Goal: Transaction & Acquisition: Purchase product/service

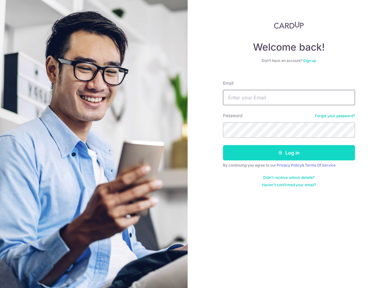
type input "[EMAIL_ADDRESS][DOMAIN_NAME]"
click at [259, 155] on button "Log in" at bounding box center [289, 152] width 132 height 15
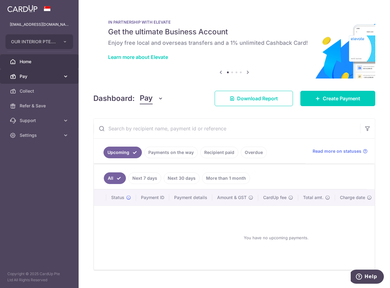
click at [35, 77] on span "Pay" at bounding box center [40, 76] width 41 height 6
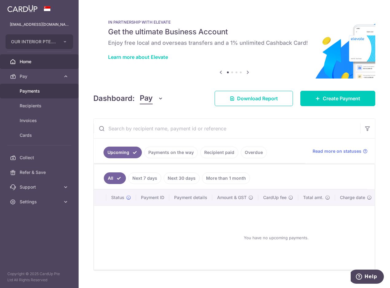
click at [39, 91] on span "Payments" at bounding box center [40, 91] width 41 height 6
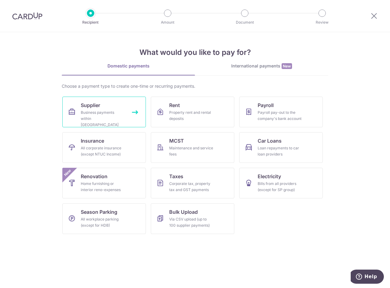
click at [107, 111] on div "Business payments within Singapore" at bounding box center [103, 119] width 44 height 18
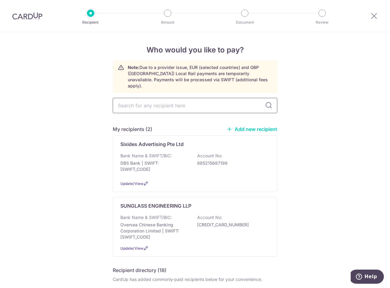
click at [173, 101] on input "text" at bounding box center [195, 105] width 165 height 15
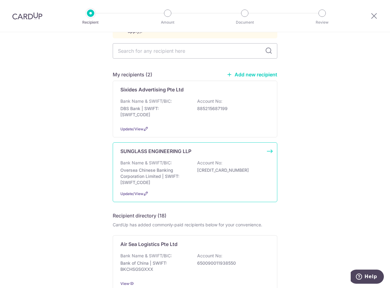
scroll to position [61, 0]
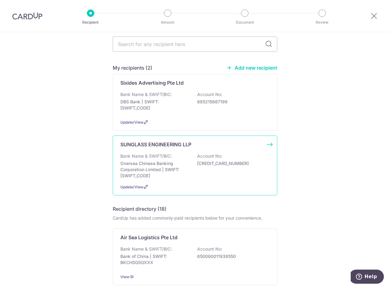
click at [187, 170] on div "Bank Name & SWIFT/BIC: Oversea Chinese Banking Corporation Limited | SWIFT: OCB…" at bounding box center [194, 166] width 149 height 26
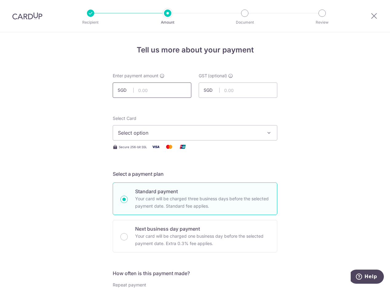
click at [160, 93] on input "text" at bounding box center [152, 90] width 79 height 15
click at [151, 87] on input "text" at bounding box center [152, 90] width 79 height 15
type input "7,262.75"
drag, startPoint x: 264, startPoint y: 57, endPoint x: 139, endPoint y: 112, distance: 137.4
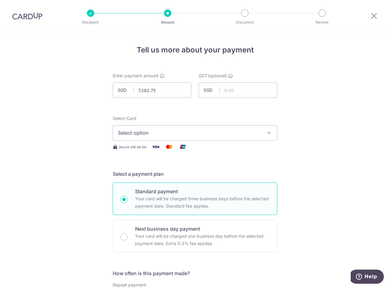
click at [135, 134] on span "Select option" at bounding box center [189, 132] width 143 height 7
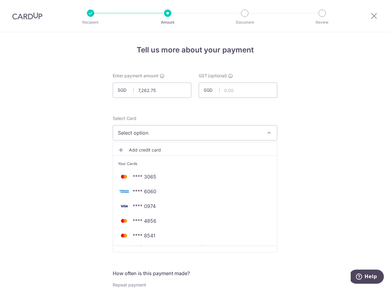
click at [172, 128] on button "Select option" at bounding box center [195, 132] width 165 height 15
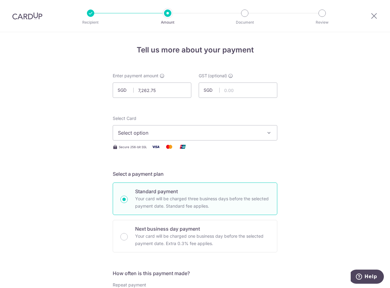
click at [172, 128] on button "Select option" at bounding box center [195, 132] width 165 height 15
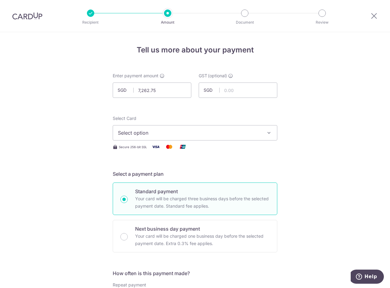
click at [176, 136] on span "Select option" at bounding box center [189, 132] width 143 height 7
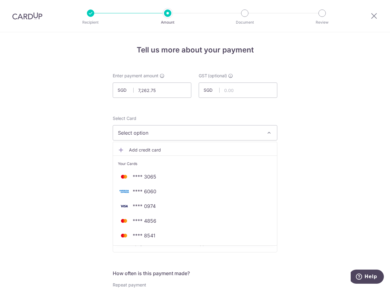
click at [160, 152] on span "Add credit card" at bounding box center [200, 150] width 143 height 6
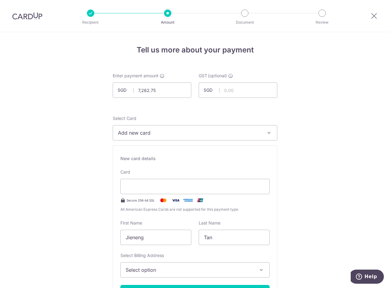
click at [169, 173] on div "Card Secure 256-bit SSL All American Express Cards are not supported for this p…" at bounding box center [194, 191] width 149 height 44
click at [202, 156] on div "New card details" at bounding box center [194, 159] width 149 height 6
click at [174, 161] on div "New card details" at bounding box center [194, 159] width 149 height 6
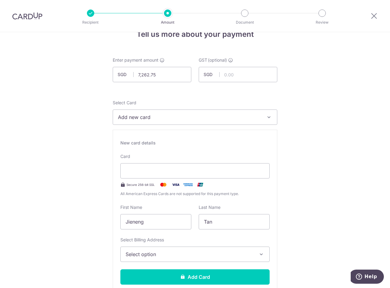
scroll to position [61, 0]
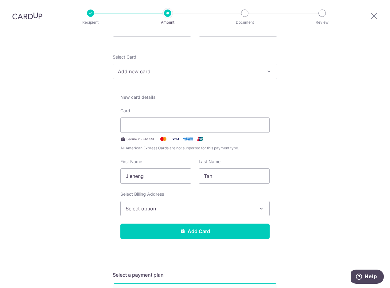
click at [170, 76] on button "Add new card" at bounding box center [195, 71] width 165 height 15
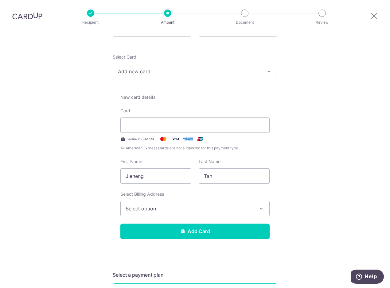
click at [146, 75] on button "Add new card" at bounding box center [195, 71] width 165 height 15
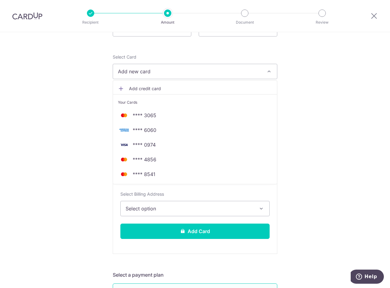
click at [151, 91] on span "Add credit card" at bounding box center [200, 89] width 143 height 6
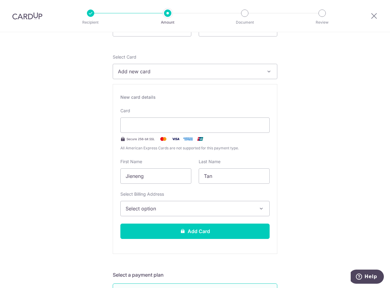
click at [248, 97] on div "New card details" at bounding box center [194, 97] width 149 height 6
click at [236, 131] on div at bounding box center [194, 125] width 149 height 15
click at [143, 175] on input "Jieneng" at bounding box center [155, 176] width 71 height 15
drag, startPoint x: 138, startPoint y: 202, endPoint x: 150, endPoint y: 208, distance: 13.2
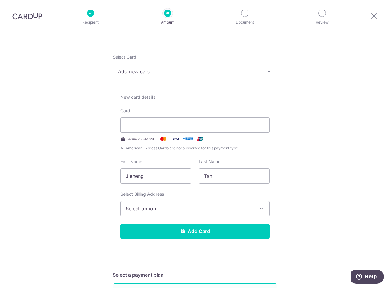
click at [141, 204] on button "Select option" at bounding box center [194, 208] width 149 height 15
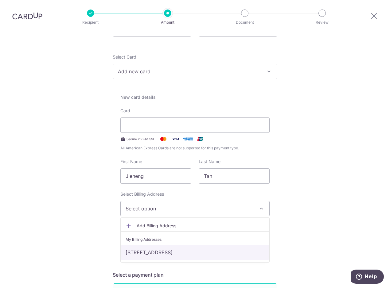
drag, startPoint x: 165, startPoint y: 254, endPoint x: 218, endPoint y: 245, distance: 53.6
click at [165, 254] on link "469A Sengkang West Way #26-602, Singapore, Singapore-791469" at bounding box center [195, 252] width 149 height 15
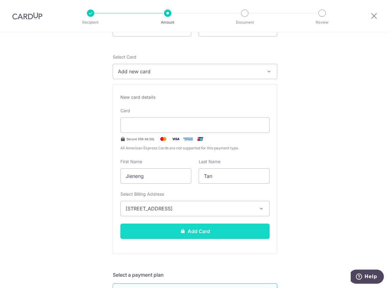
click at [227, 233] on button "Add Card" at bounding box center [194, 231] width 149 height 15
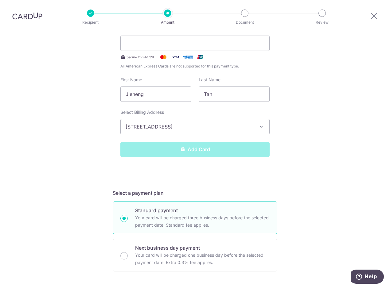
scroll to position [154, 0]
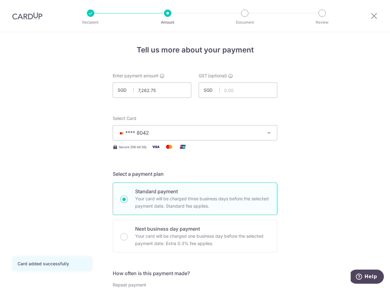
click at [144, 203] on p "Your card will be charged three business days before the selected payment date.…" at bounding box center [202, 202] width 135 height 15
click at [128, 203] on input "Standard payment Your card will be charged three business days before the selec…" at bounding box center [123, 199] width 7 height 7
radio input "true"
drag, startPoint x: 319, startPoint y: 89, endPoint x: 319, endPoint y: 92, distance: 3.1
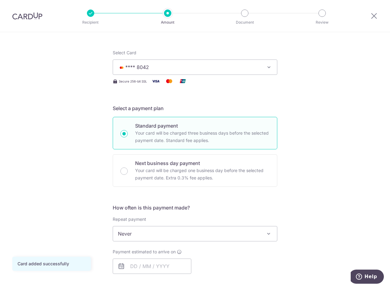
scroll to position [123, 0]
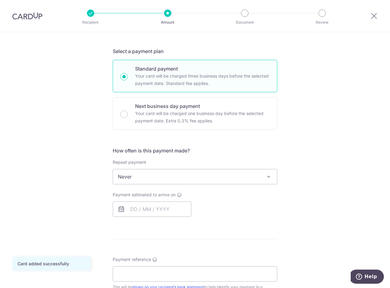
click at [205, 175] on span "Never" at bounding box center [195, 177] width 164 height 15
click at [158, 210] on input "text" at bounding box center [152, 209] width 79 height 15
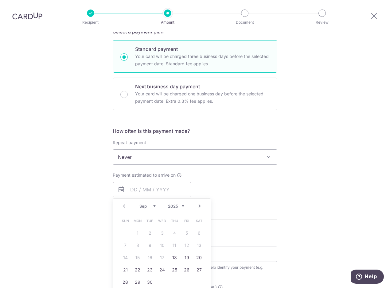
scroll to position [184, 0]
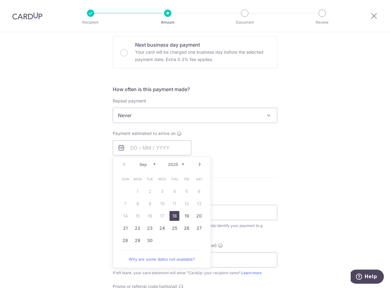
drag, startPoint x: 172, startPoint y: 217, endPoint x: 222, endPoint y: 175, distance: 65.0
click at [172, 217] on link "18" at bounding box center [175, 216] width 10 height 10
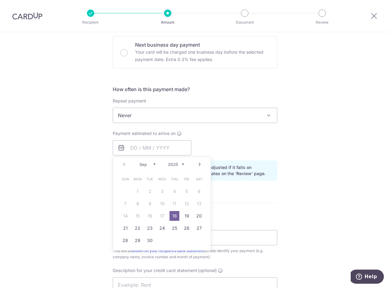
type input "18/09/2025"
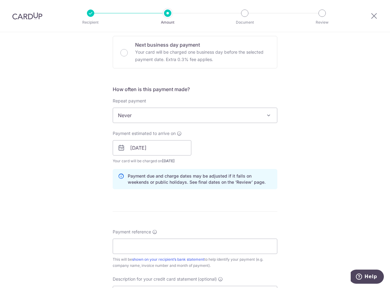
click at [226, 151] on div "Payment estimated to arrive on 18/09/2025 Prev Next Sep Oct Nov Dec 2025 2026 2…" at bounding box center [195, 148] width 172 height 34
drag, startPoint x: 141, startPoint y: 177, endPoint x: 222, endPoint y: 176, distance: 81.4
click at [222, 176] on p "Payment due and charge dates may be adjusted if it falls on weekends or public …" at bounding box center [200, 179] width 144 height 12
drag, startPoint x: 222, startPoint y: 176, endPoint x: 207, endPoint y: 194, distance: 23.8
click at [207, 194] on form "Enter payment amount SGD 7,262.75 7262.75 GST (optional) SGD Card added success…" at bounding box center [195, 164] width 165 height 553
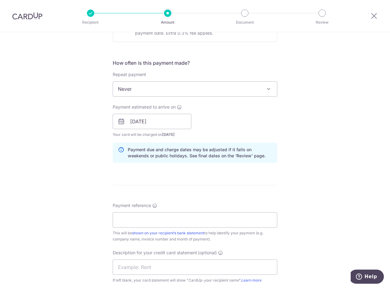
scroll to position [215, 0]
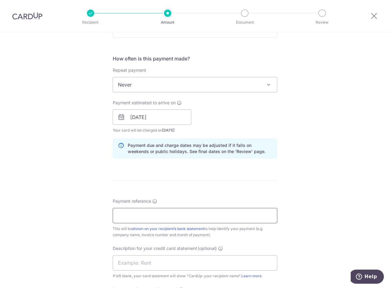
click at [169, 214] on input "Payment reference" at bounding box center [195, 215] width 165 height 15
click at [149, 215] on input "Payment reference" at bounding box center [195, 215] width 165 height 15
paste input "INT-2040"
type input "INT-2040"
click at [245, 190] on form "Enter payment amount SGD 7,262.75 7262.75 GST (optional) SGD Card added success…" at bounding box center [195, 134] width 165 height 553
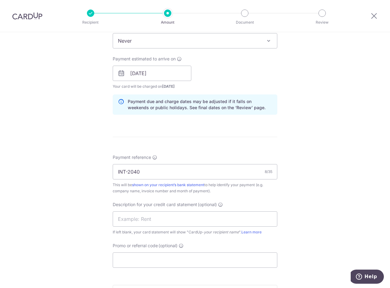
scroll to position [276, 0]
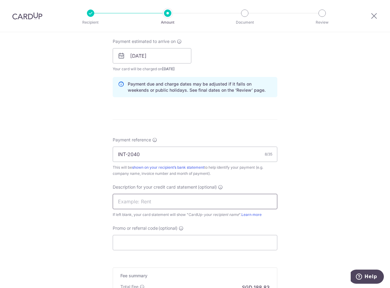
click at [179, 198] on input "text" at bounding box center [195, 201] width 165 height 15
click at [311, 179] on div "Tell us more about your payment Enter payment amount SGD 7,262.75 7262.75 GST (…" at bounding box center [195, 67] width 390 height 622
click at [156, 247] on input "Promo or referral code (optional)" at bounding box center [195, 242] width 165 height 15
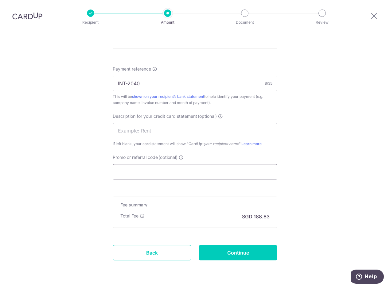
scroll to position [366, 0]
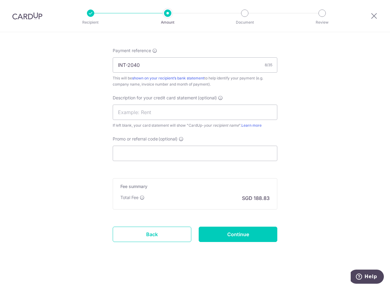
click at [166, 202] on div "Total Fee SGD 188.83" at bounding box center [194, 198] width 149 height 7
click at [197, 153] on input "Promo or referral code (optional)" at bounding box center [195, 153] width 165 height 15
paste input "BOFF185"
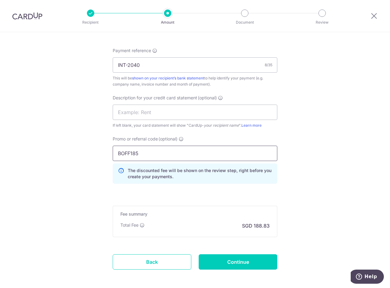
type input "BOFF185"
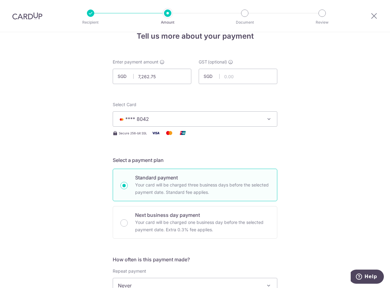
scroll to position [0, 0]
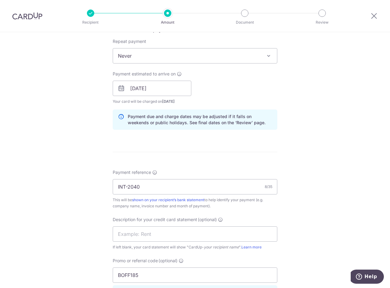
scroll to position [246, 0]
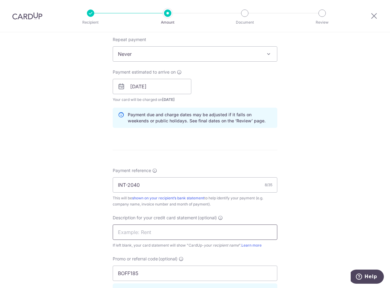
click at [149, 234] on input "text" at bounding box center [195, 232] width 165 height 15
click at [294, 209] on div "Tell us more about your payment Enter payment amount SGD 7,262.75 7262.75 GST (…" at bounding box center [195, 112] width 390 height 650
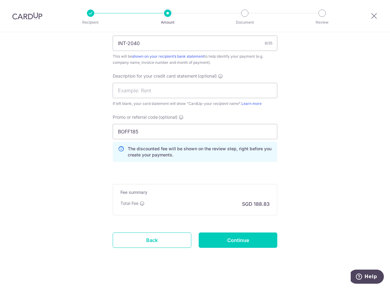
scroll to position [394, 0]
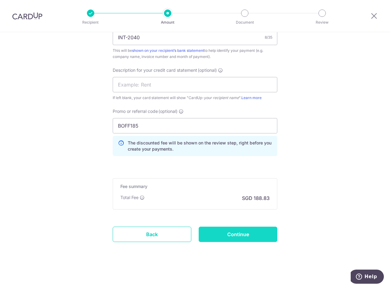
click at [230, 235] on input "Continue" at bounding box center [238, 234] width 79 height 15
type input "Create Schedule"
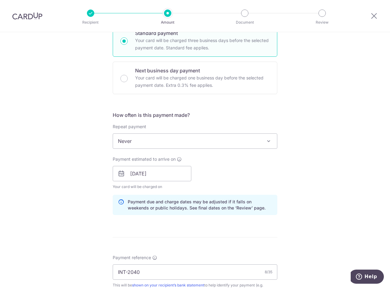
scroll to position [156, 0]
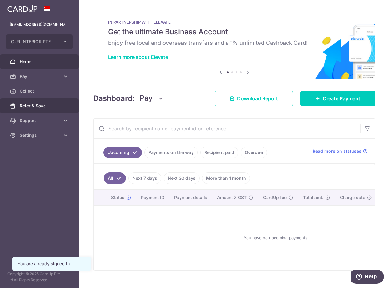
click at [40, 103] on link "Refer & Save" at bounding box center [39, 106] width 79 height 15
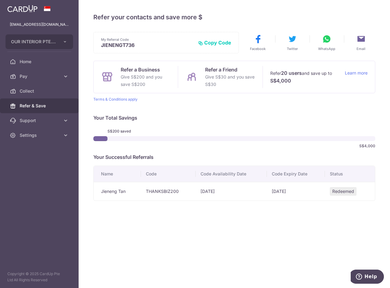
click at [335, 190] on span "Redeemed" at bounding box center [343, 191] width 27 height 9
click at [127, 170] on th "Name" at bounding box center [117, 174] width 47 height 16
click at [123, 131] on span "S$200 saved" at bounding box center [124, 131] width 32 height 5
